Goal: Communication & Community: Answer question/provide support

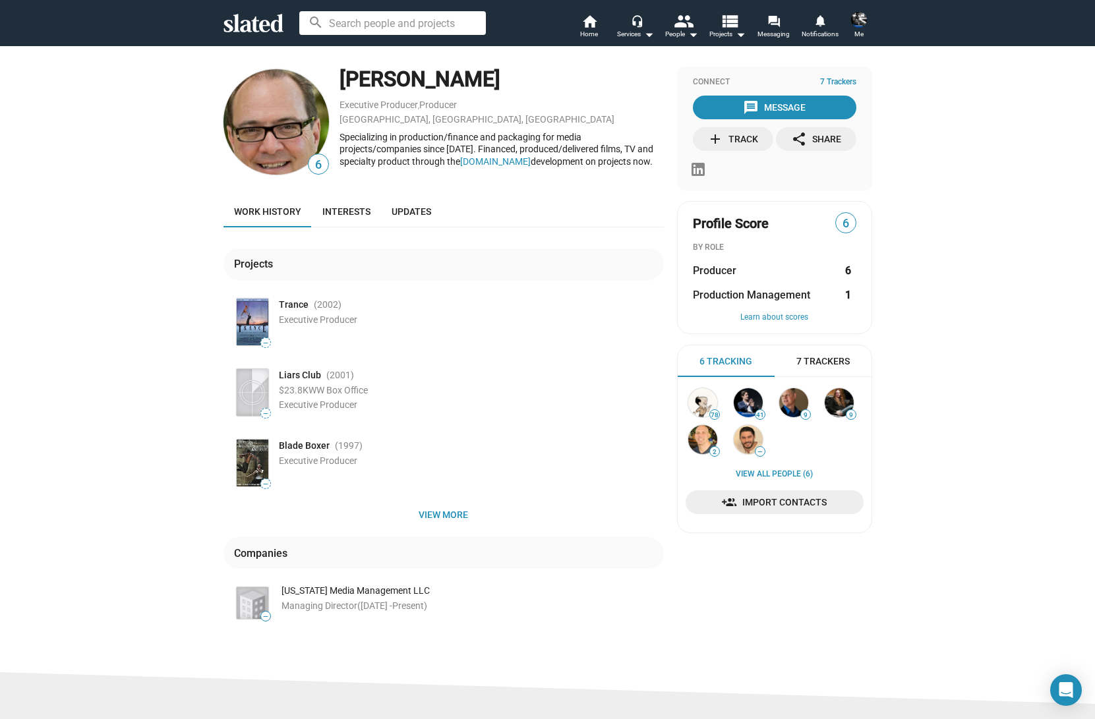
click at [353, 24] on input at bounding box center [392, 23] width 187 height 24
click at [730, 32] on span "Projects arrow_drop_down" at bounding box center [727, 34] width 36 height 16
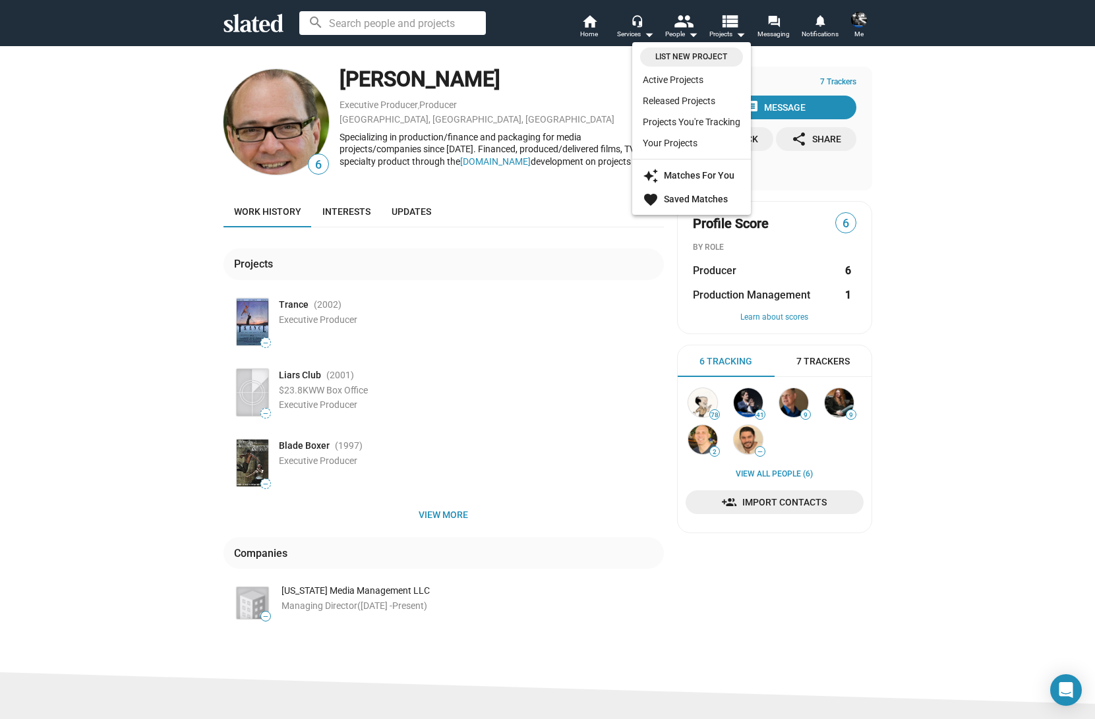
click at [660, 83] on link "Active Projects" at bounding box center [691, 79] width 119 height 21
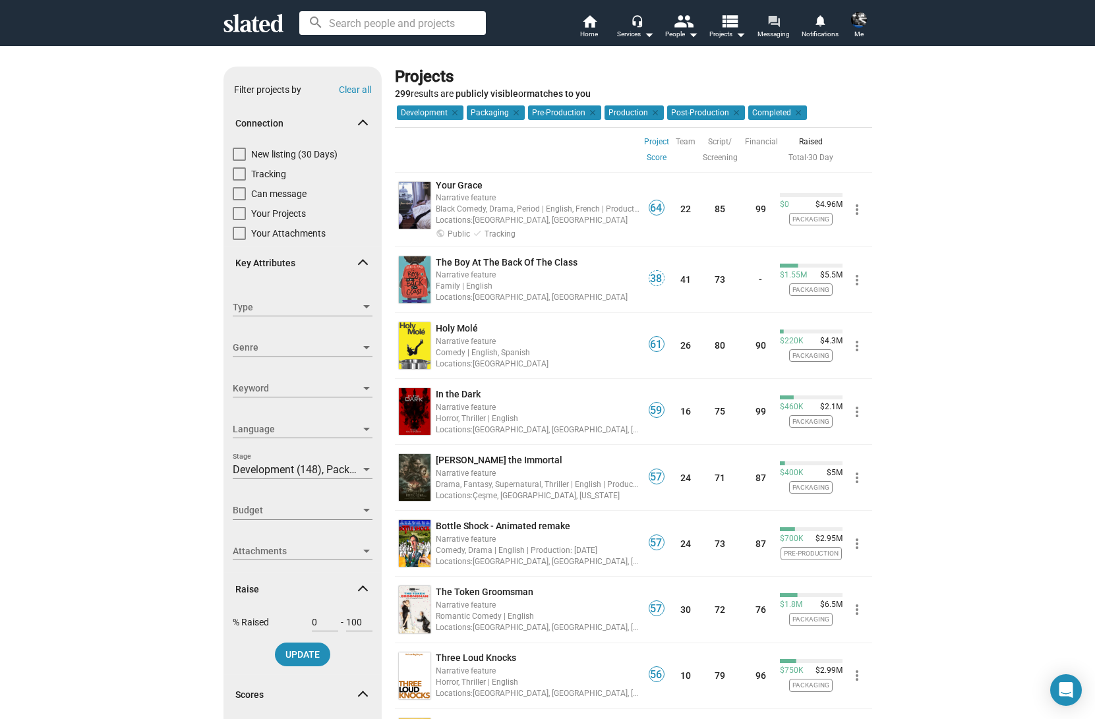
click at [772, 37] on span "Messaging" at bounding box center [774, 34] width 32 height 16
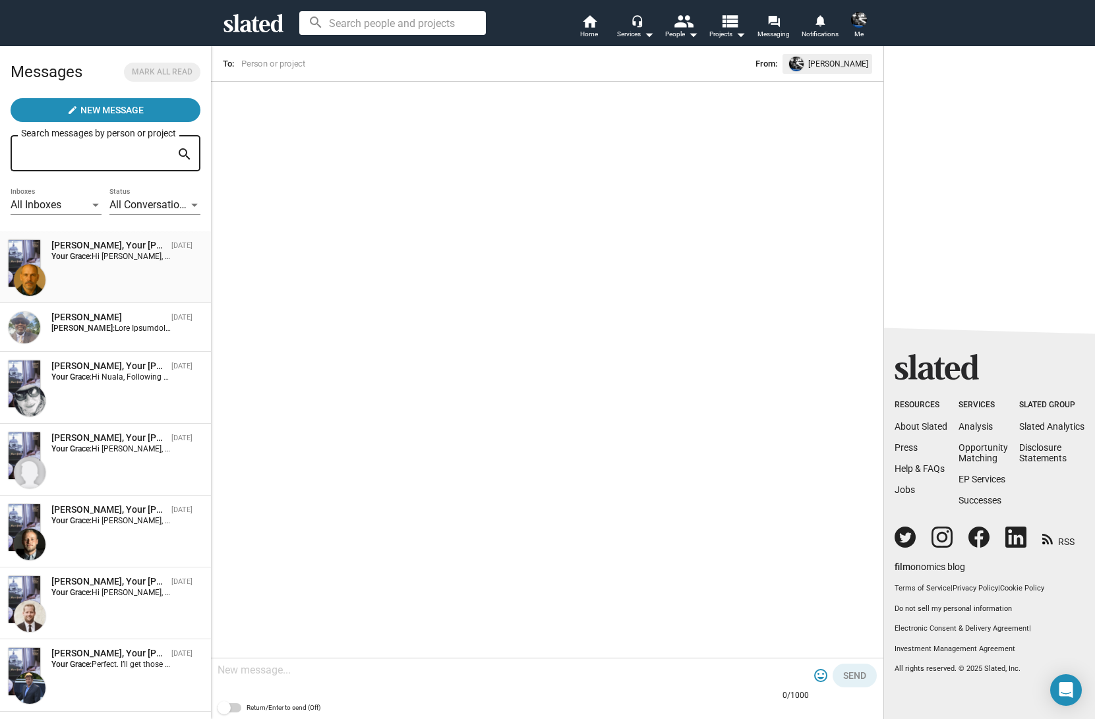
click at [85, 260] on strong "Your Grace:" at bounding box center [71, 256] width 40 height 9
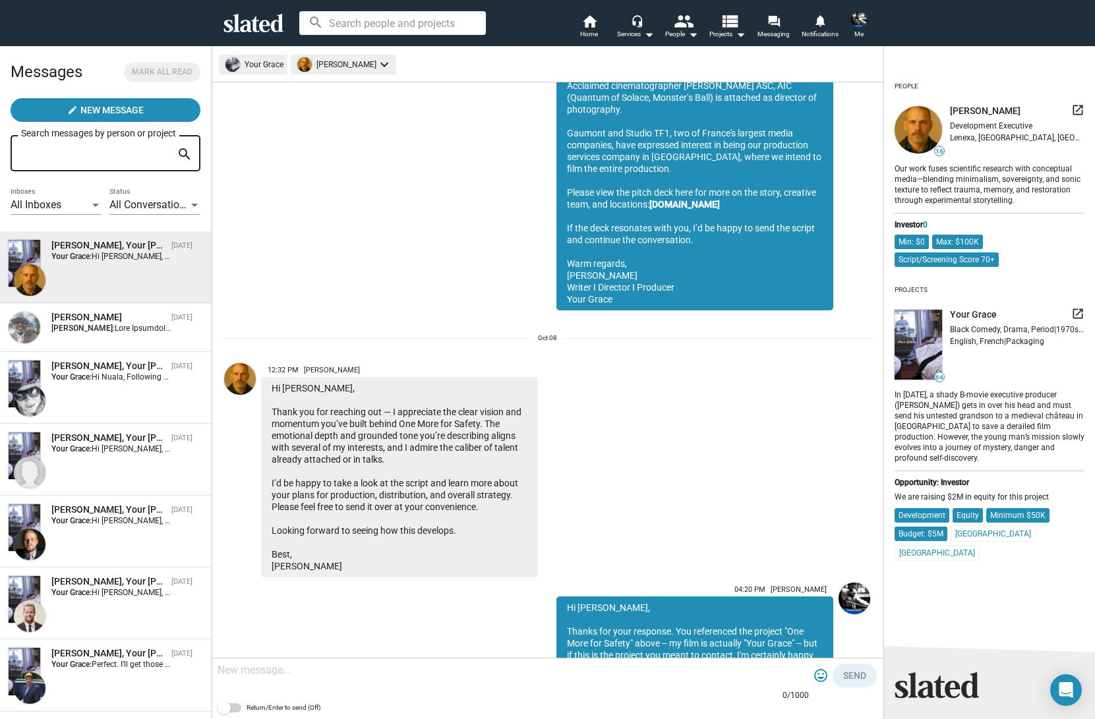
scroll to position [883, 0]
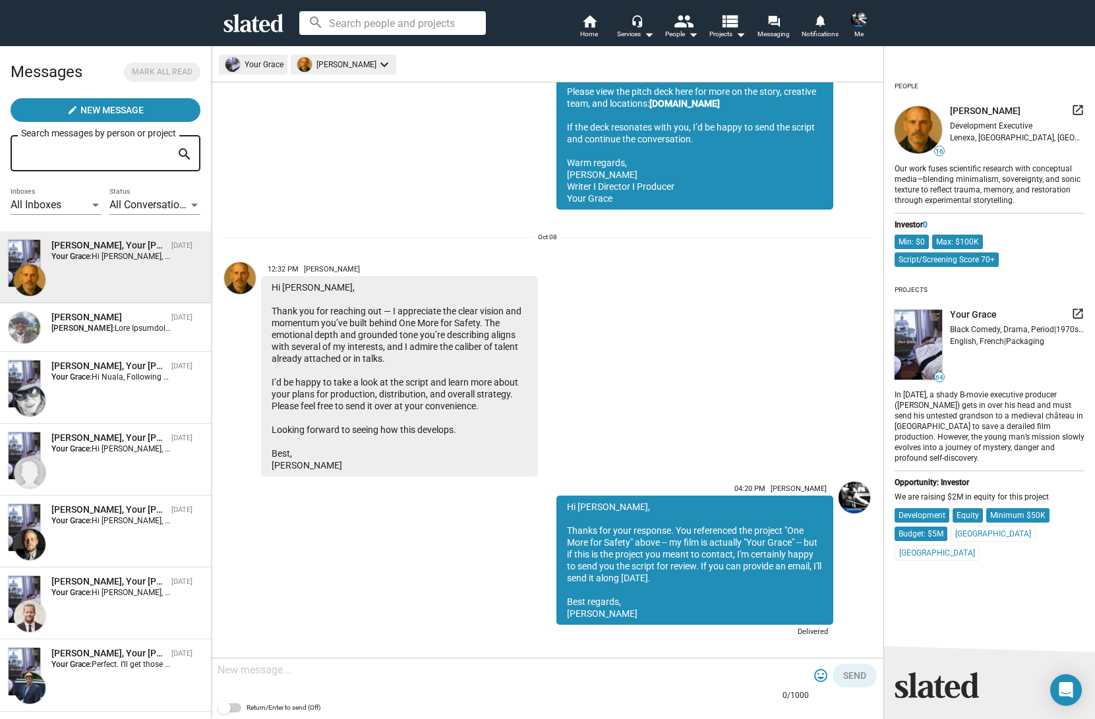
click at [239, 262] on img at bounding box center [240, 278] width 32 height 32
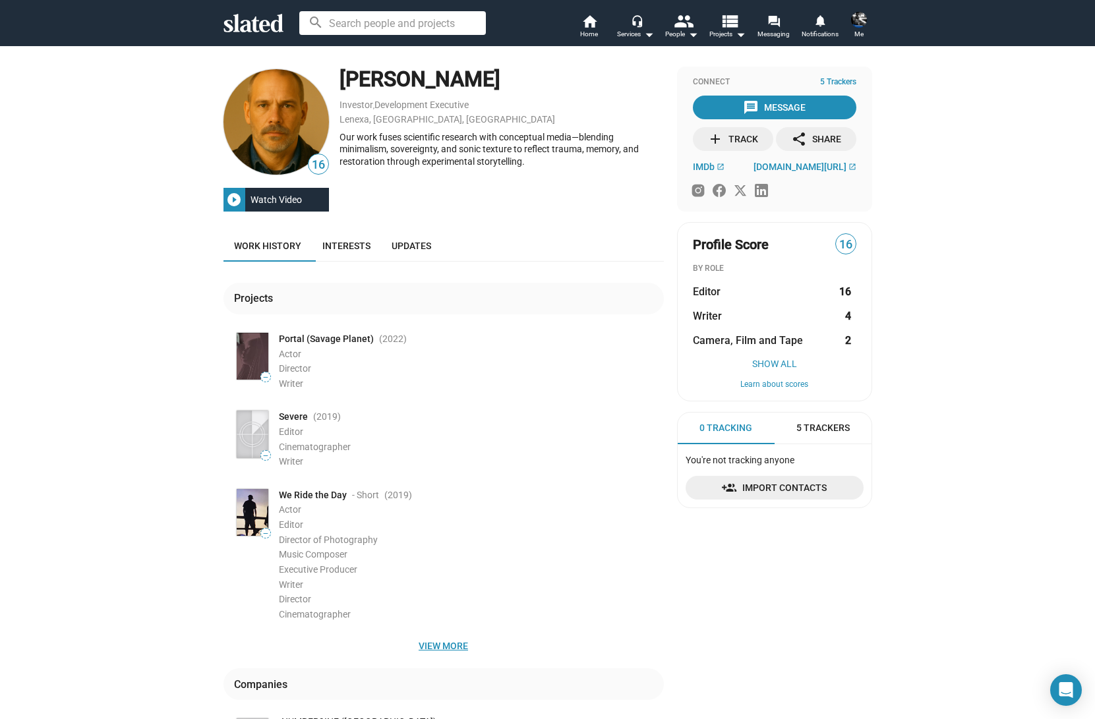
click at [440, 642] on span "View more" at bounding box center [443, 646] width 419 height 24
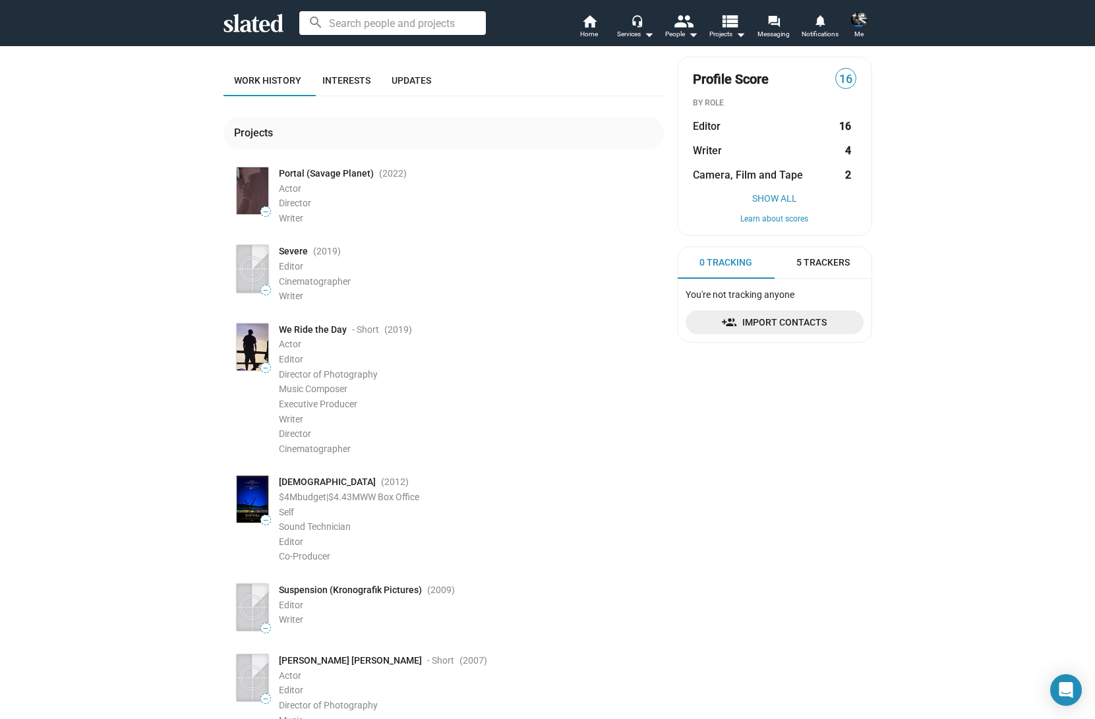
scroll to position [173, 0]
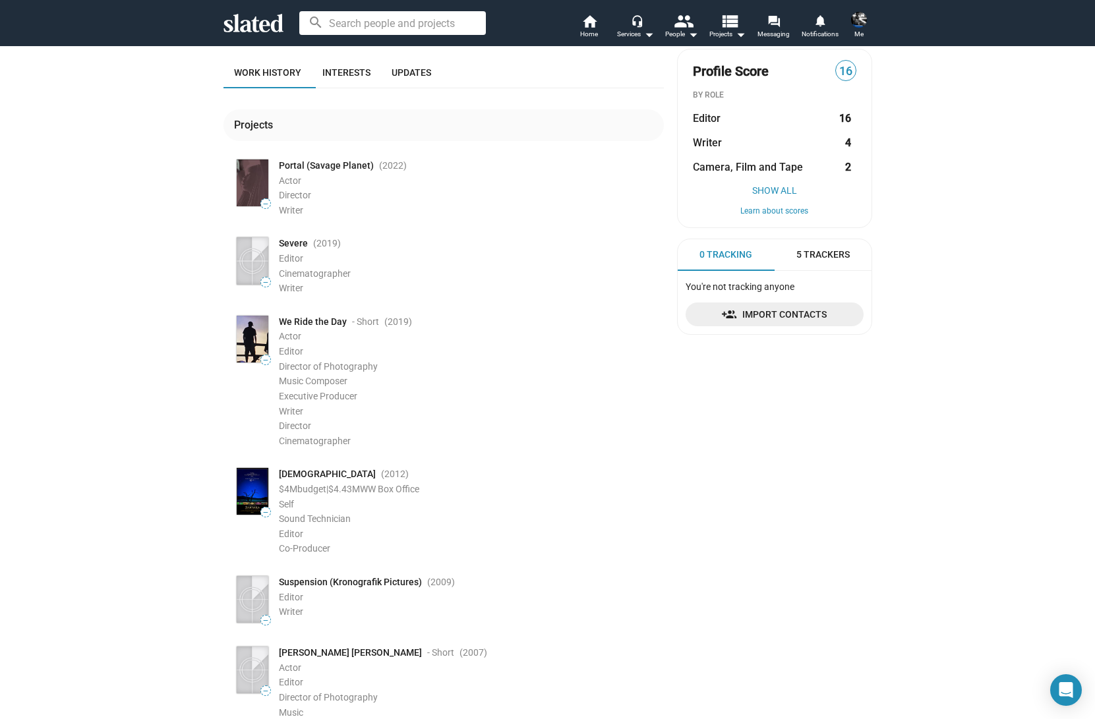
click at [295, 473] on span "Samsara" at bounding box center [327, 474] width 97 height 13
copy span "Samsara"
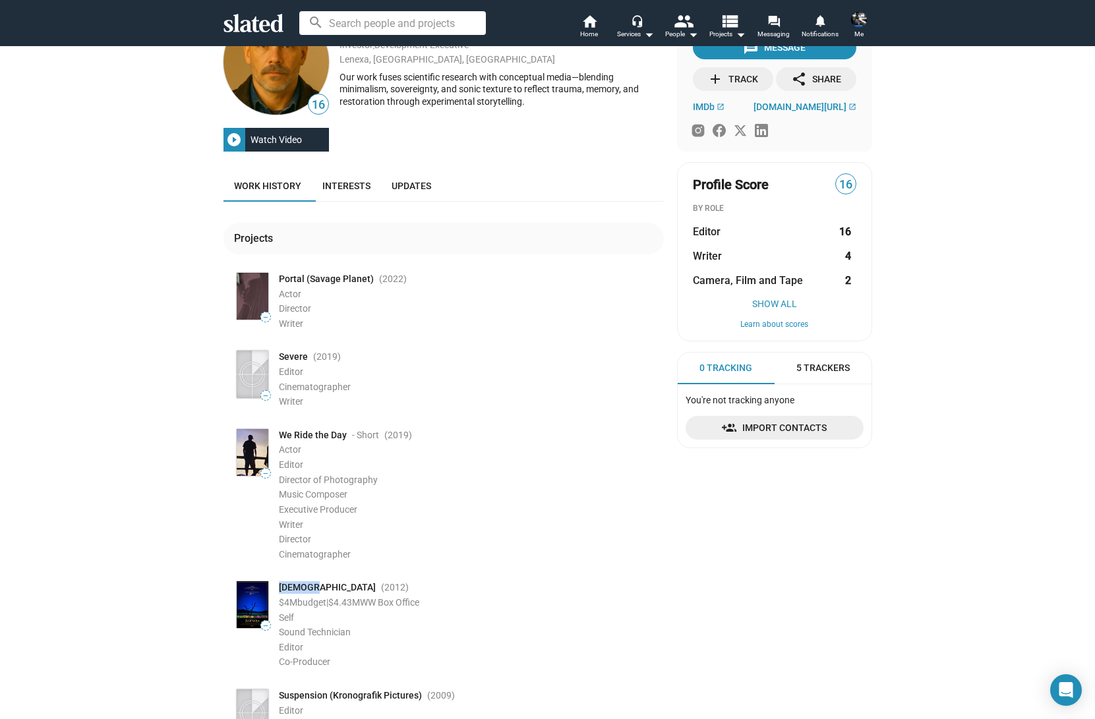
scroll to position [0, 0]
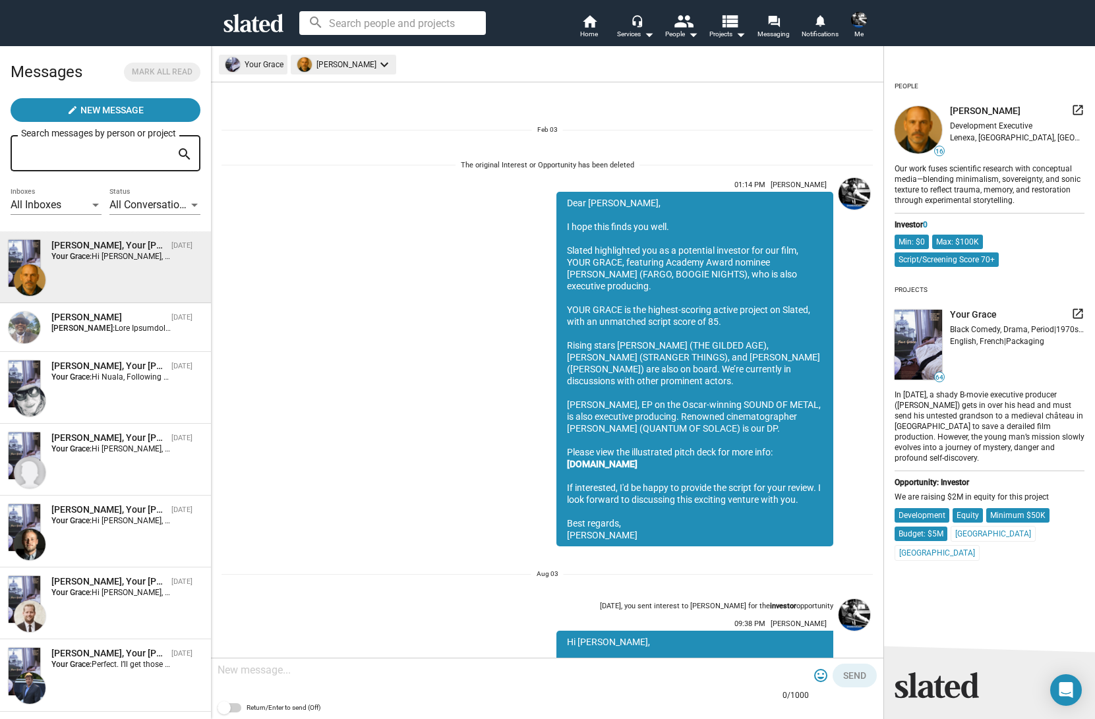
scroll to position [883, 0]
